Goal: Information Seeking & Learning: Understand process/instructions

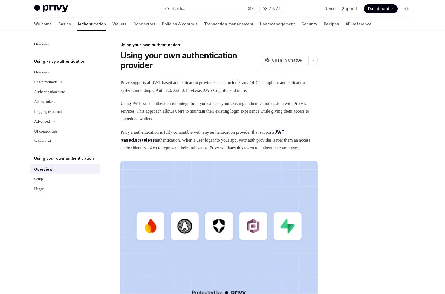
click at [133, 147] on span "Privy’s authentication is fully compatible with any authentication provider tha…" at bounding box center [219, 140] width 197 height 24
drag, startPoint x: 121, startPoint y: 148, endPoint x: 261, endPoint y: 148, distance: 140.5
click at [261, 148] on span "Privy’s authentication is fully compatible with any authentication provider tha…" at bounding box center [219, 140] width 197 height 24
drag, startPoint x: 263, startPoint y: 148, endPoint x: 257, endPoint y: 156, distance: 10.2
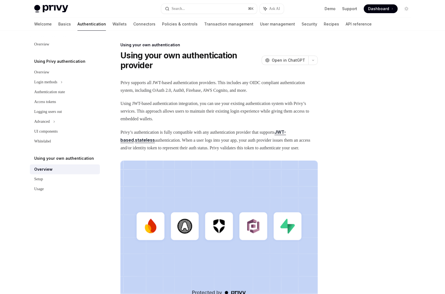
click at [257, 152] on span "Privy’s authentication is fully compatible with any authentication provider tha…" at bounding box center [219, 140] width 197 height 24
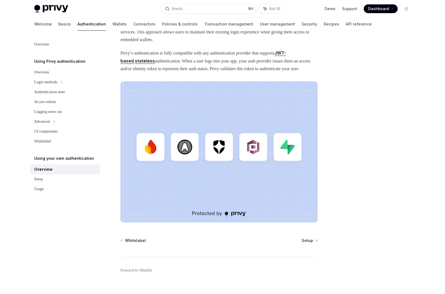
scroll to position [96, 0]
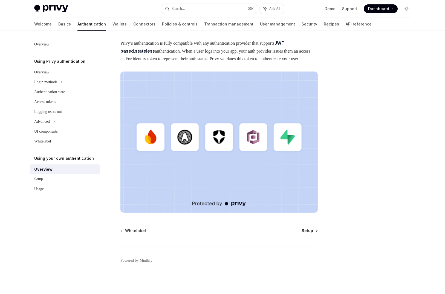
click at [308, 229] on span "Setup" at bounding box center [308, 230] width 12 height 5
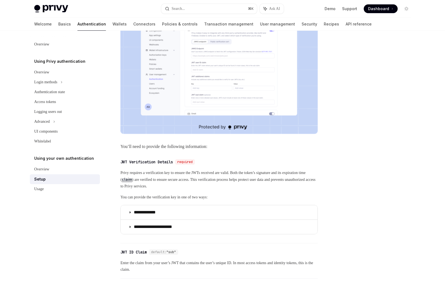
scroll to position [226, 0]
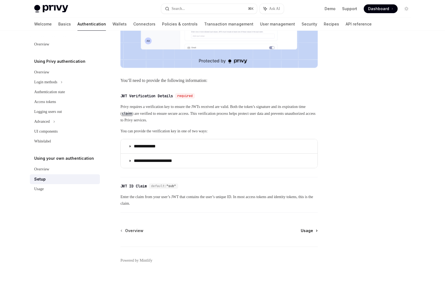
click at [309, 232] on span "Usage" at bounding box center [307, 230] width 12 height 5
type textarea "*"
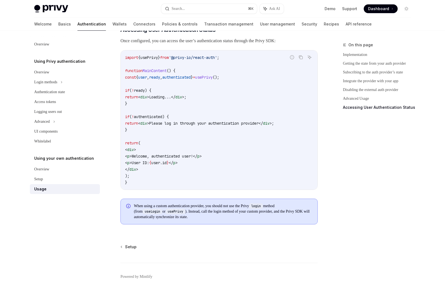
scroll to position [1103, 0]
